Goal: Information Seeking & Learning: Learn about a topic

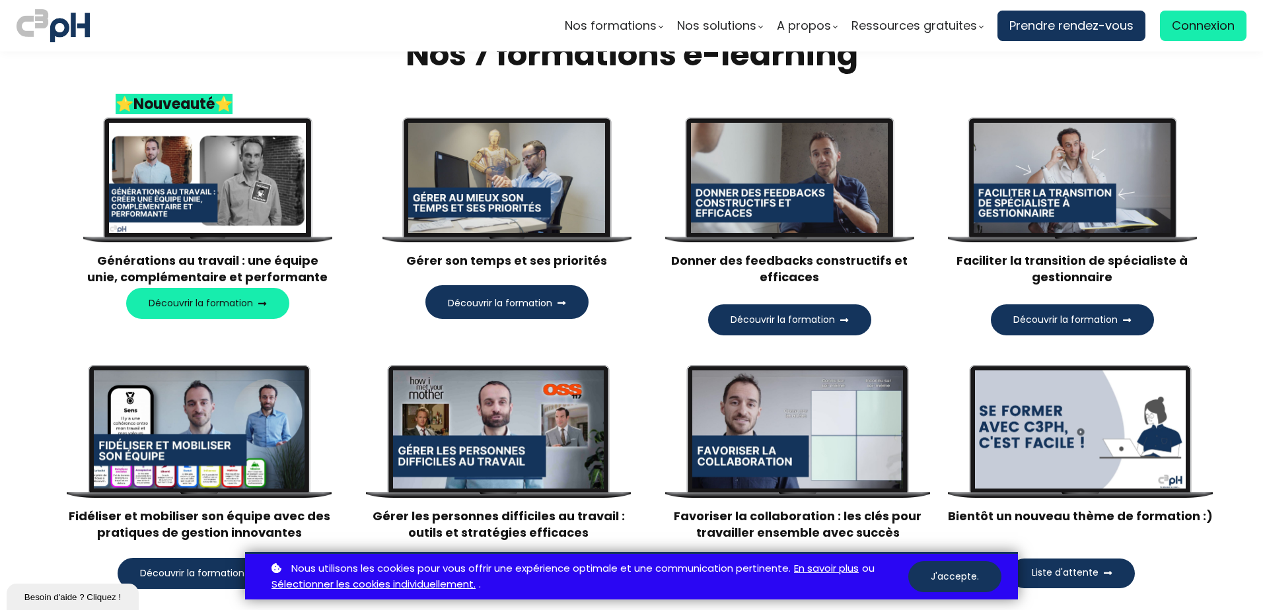
click at [1089, 184] on div at bounding box center [1073, 178] width 198 height 111
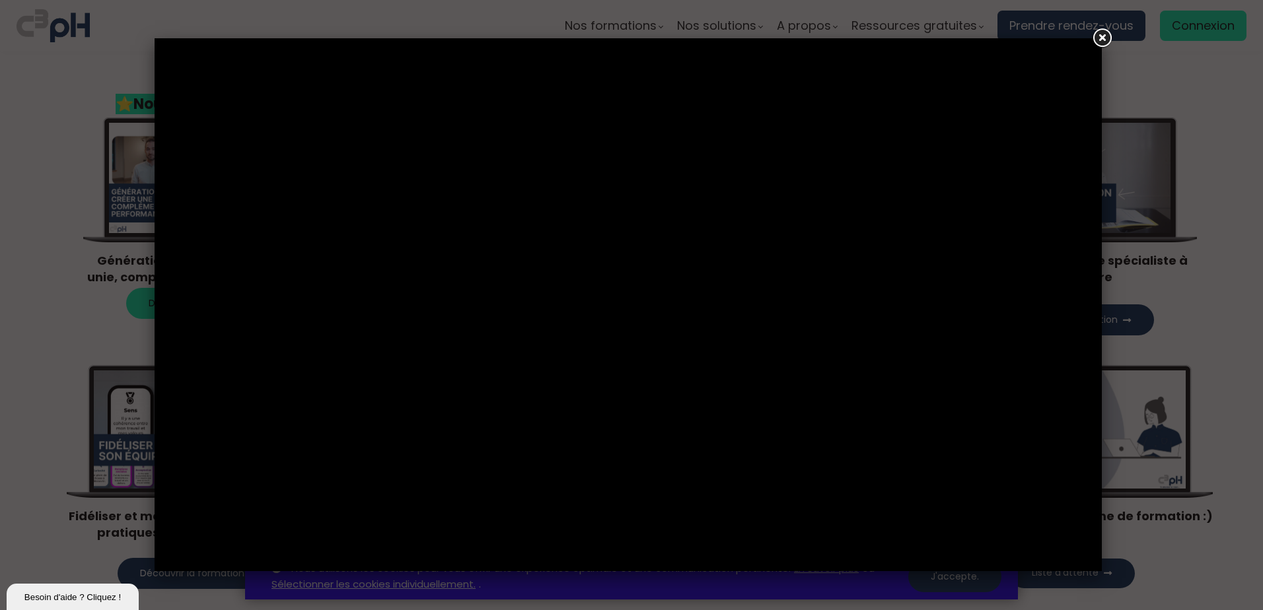
click at [1103, 34] on link at bounding box center [1102, 38] width 24 height 24
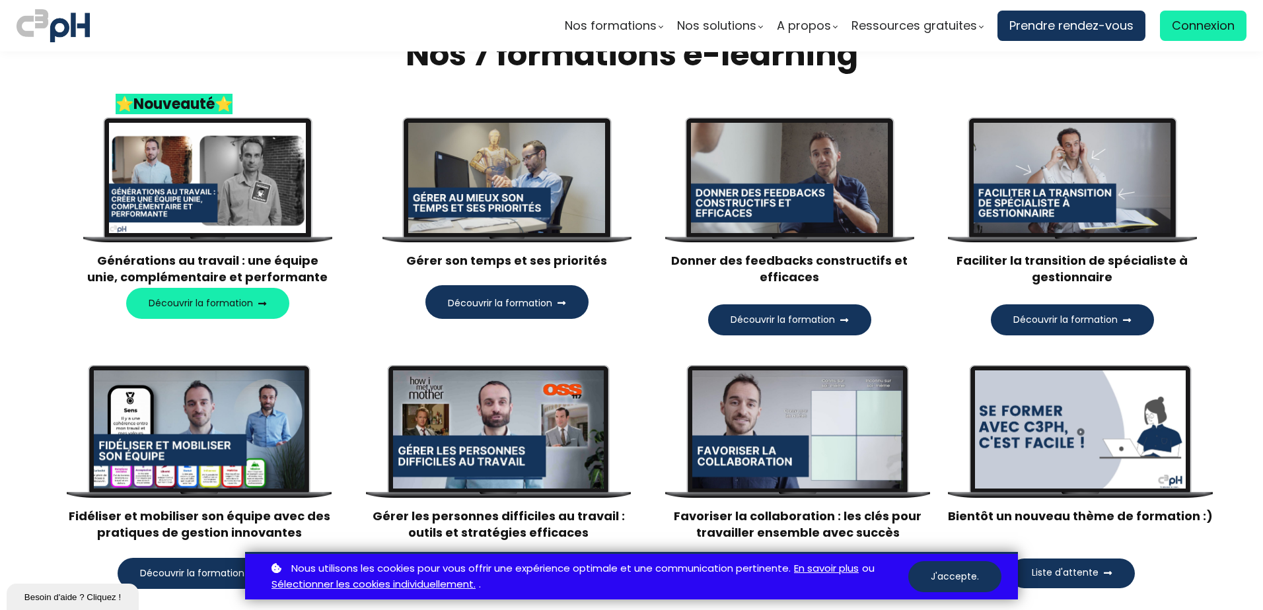
click at [1074, 311] on button "Découvrir la formation" at bounding box center [1072, 320] width 163 height 31
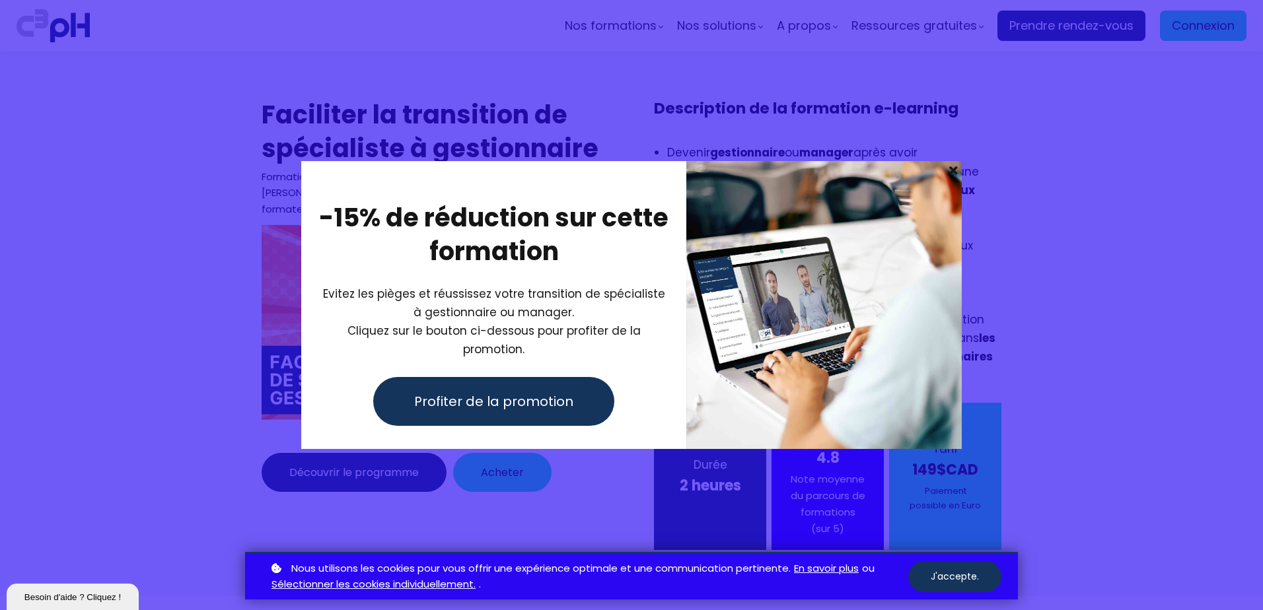
drag, startPoint x: 167, startPoint y: 35, endPoint x: 888, endPoint y: 155, distance: 730.7
click at [167, 35] on div at bounding box center [631, 305] width 1263 height 610
